Goal: Find specific page/section: Find specific page/section

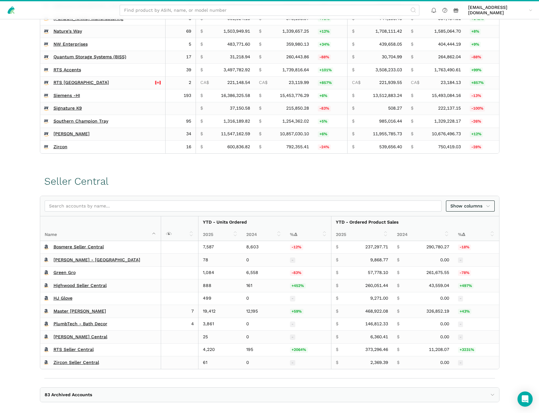
scroll to position [225, 0]
click at [17, 135] on div "Vendor Central Year-to-Date Monthly Weekly Show columns Name YTD - Shipped COGS…" at bounding box center [269, 28] width 539 height 251
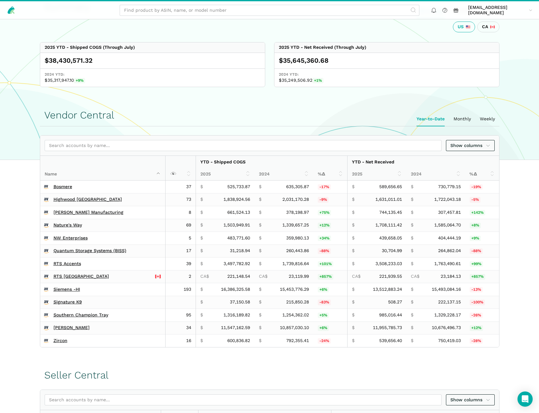
scroll to position [0, 0]
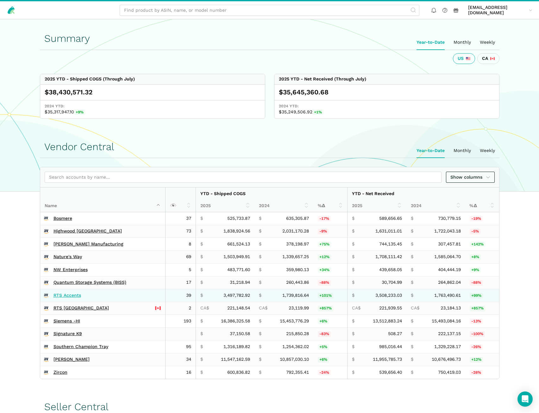
click at [66, 295] on link "RTS Accents" at bounding box center [67, 295] width 28 height 6
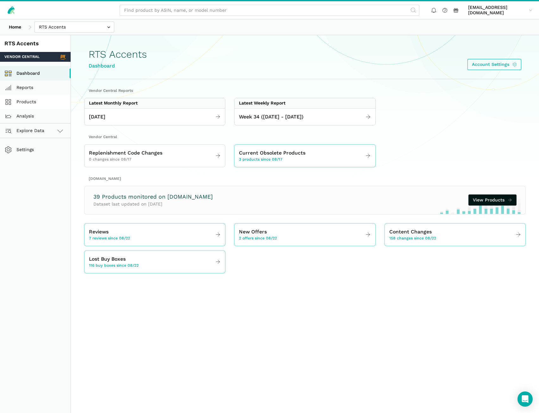
click at [34, 98] on link "Products" at bounding box center [35, 102] width 71 height 14
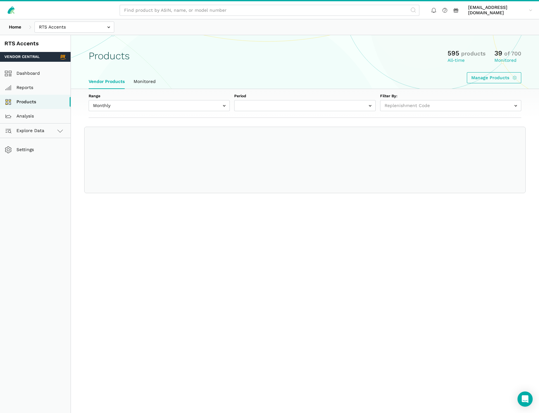
select select
select select "Monthly|2025-07-01"
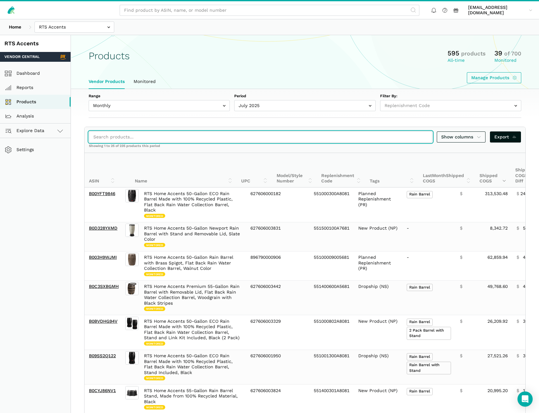
click at [205, 135] on input "search" at bounding box center [260, 136] width 343 height 11
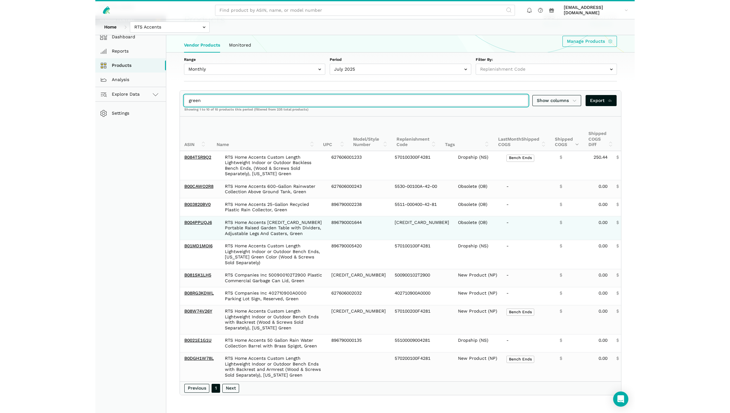
scroll to position [41, 0]
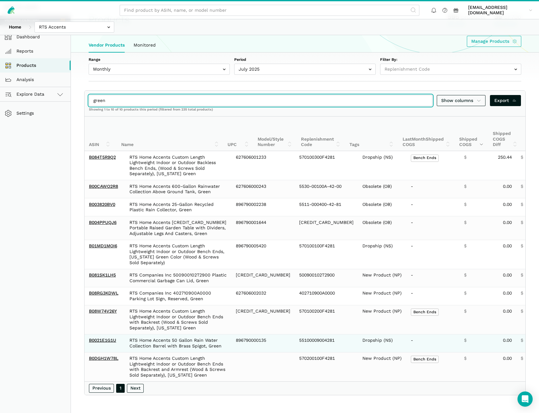
type input "green"
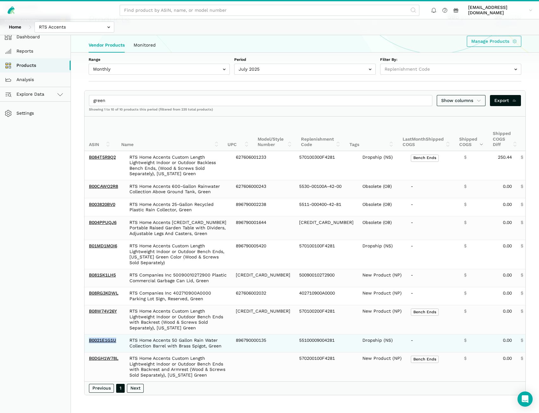
drag, startPoint x: 119, startPoint y: 339, endPoint x: 89, endPoint y: 340, distance: 30.1
click at [89, 340] on td "B0021E1G1U" at bounding box center [104, 343] width 38 height 18
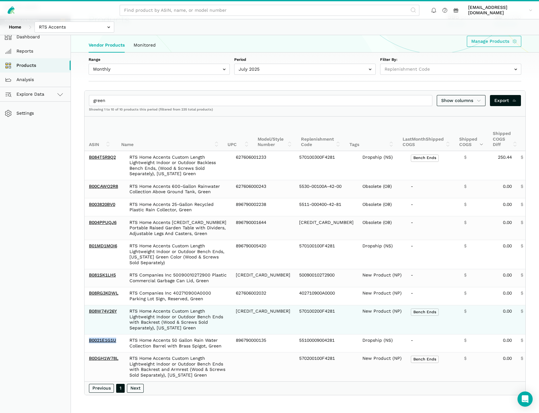
copy link "B0021E1G1U"
